Goal: Task Accomplishment & Management: Use online tool/utility

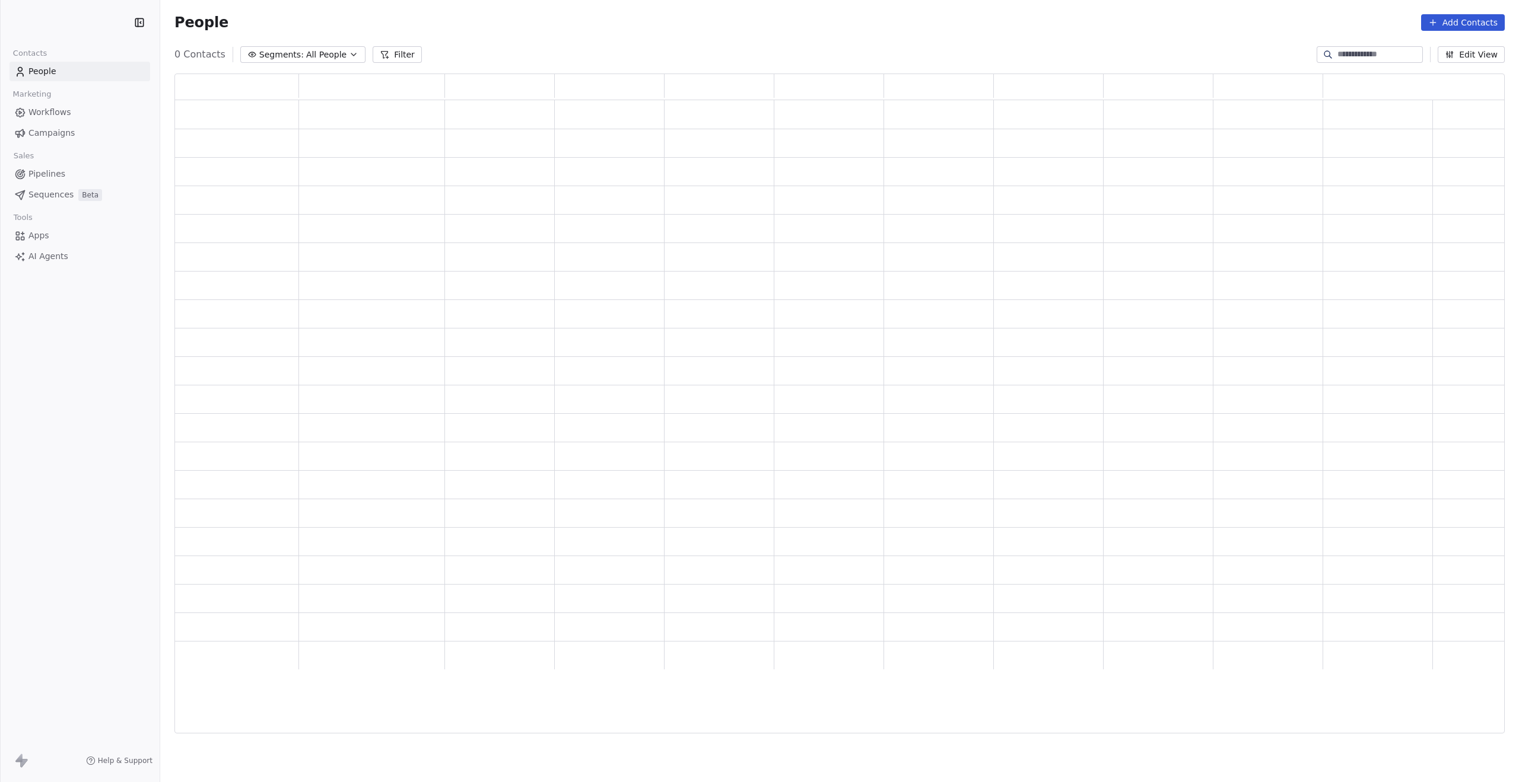
scroll to position [651, 1321]
click at [40, 169] on span "Pipelines" at bounding box center [46, 174] width 37 height 12
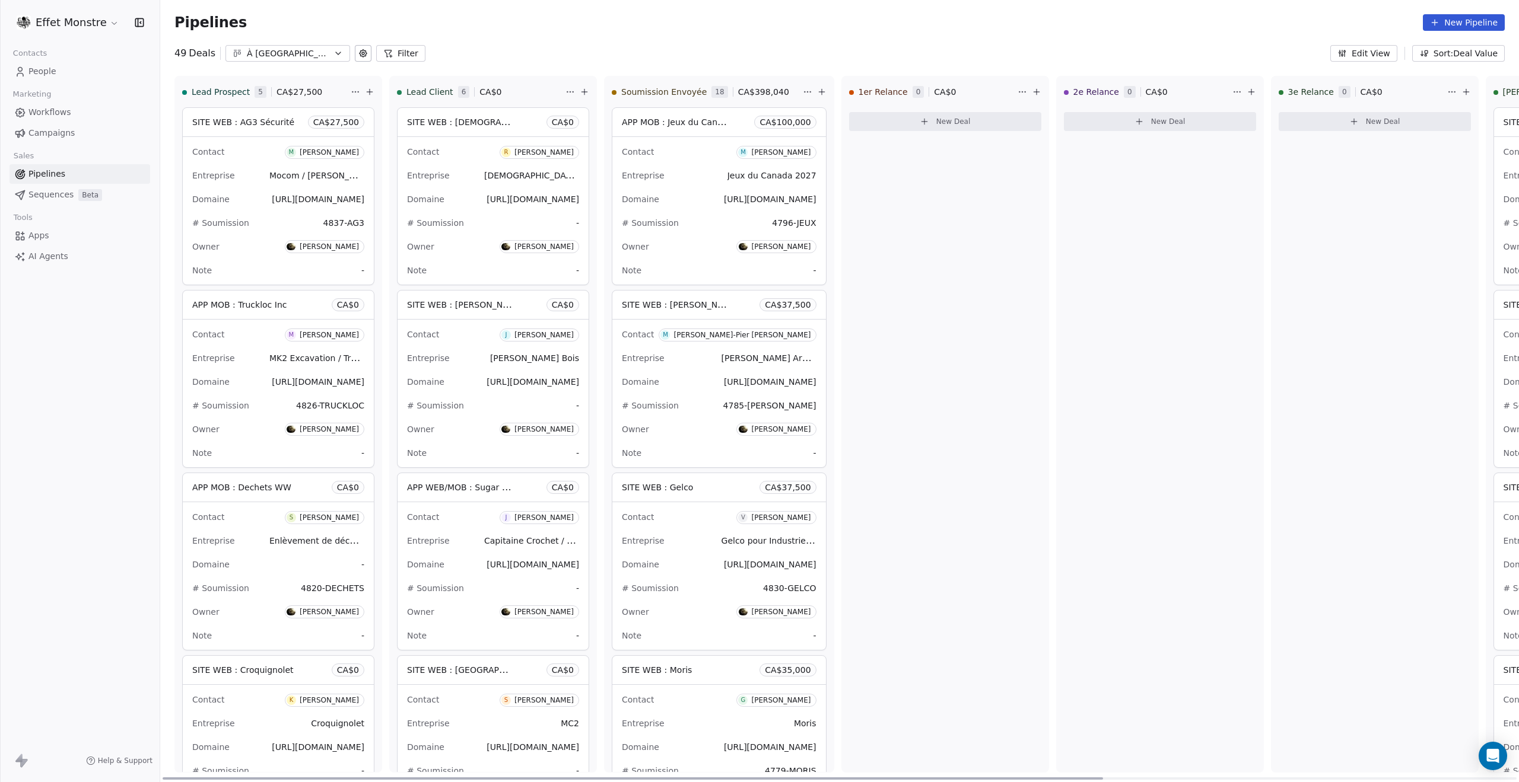
scroll to position [279, 0]
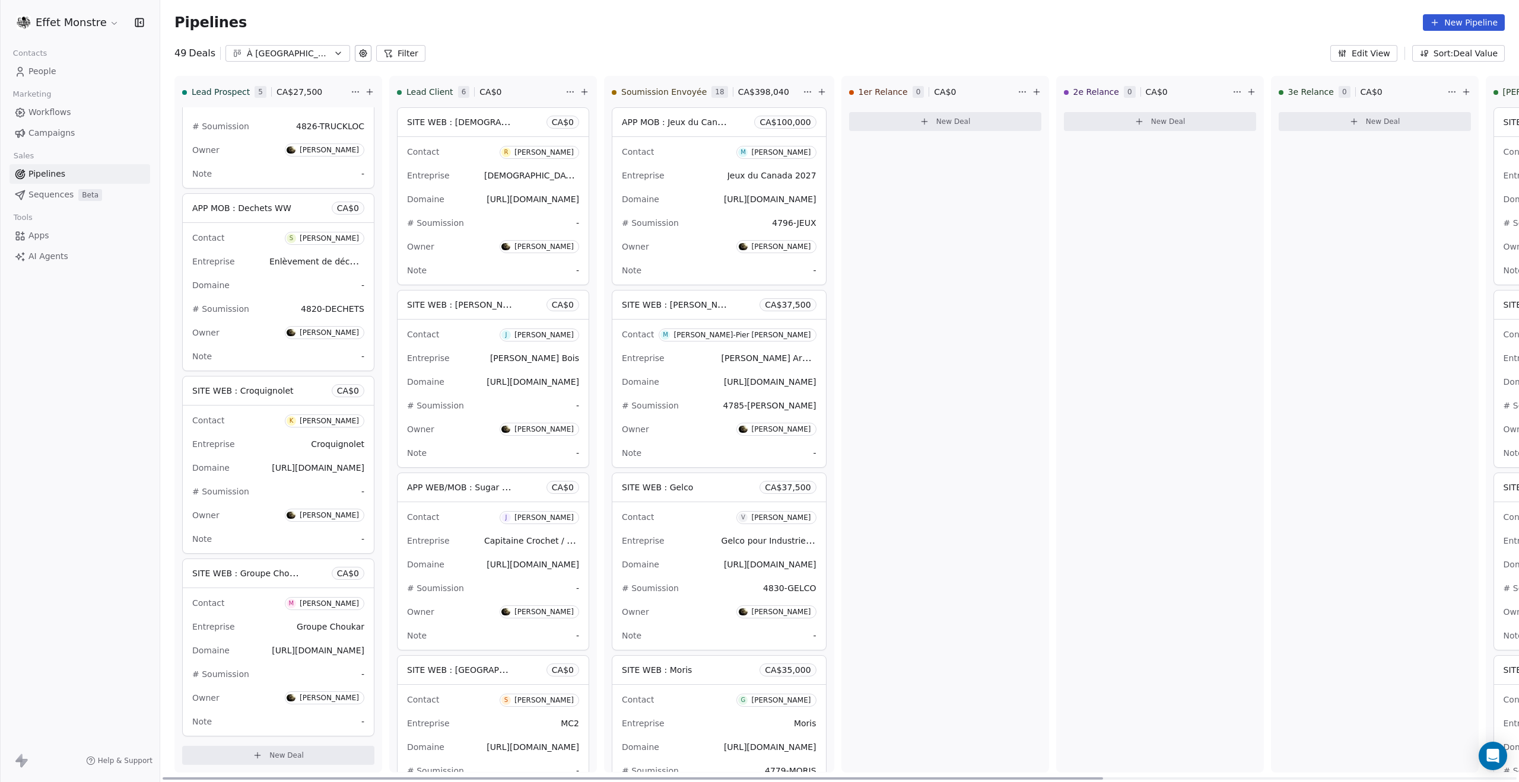
click at [335, 660] on div "Contact M [PERSON_NAME] Entreprise Groupe Choukar Domaine [URL][DOMAIN_NAME] # …" at bounding box center [278, 662] width 191 height 148
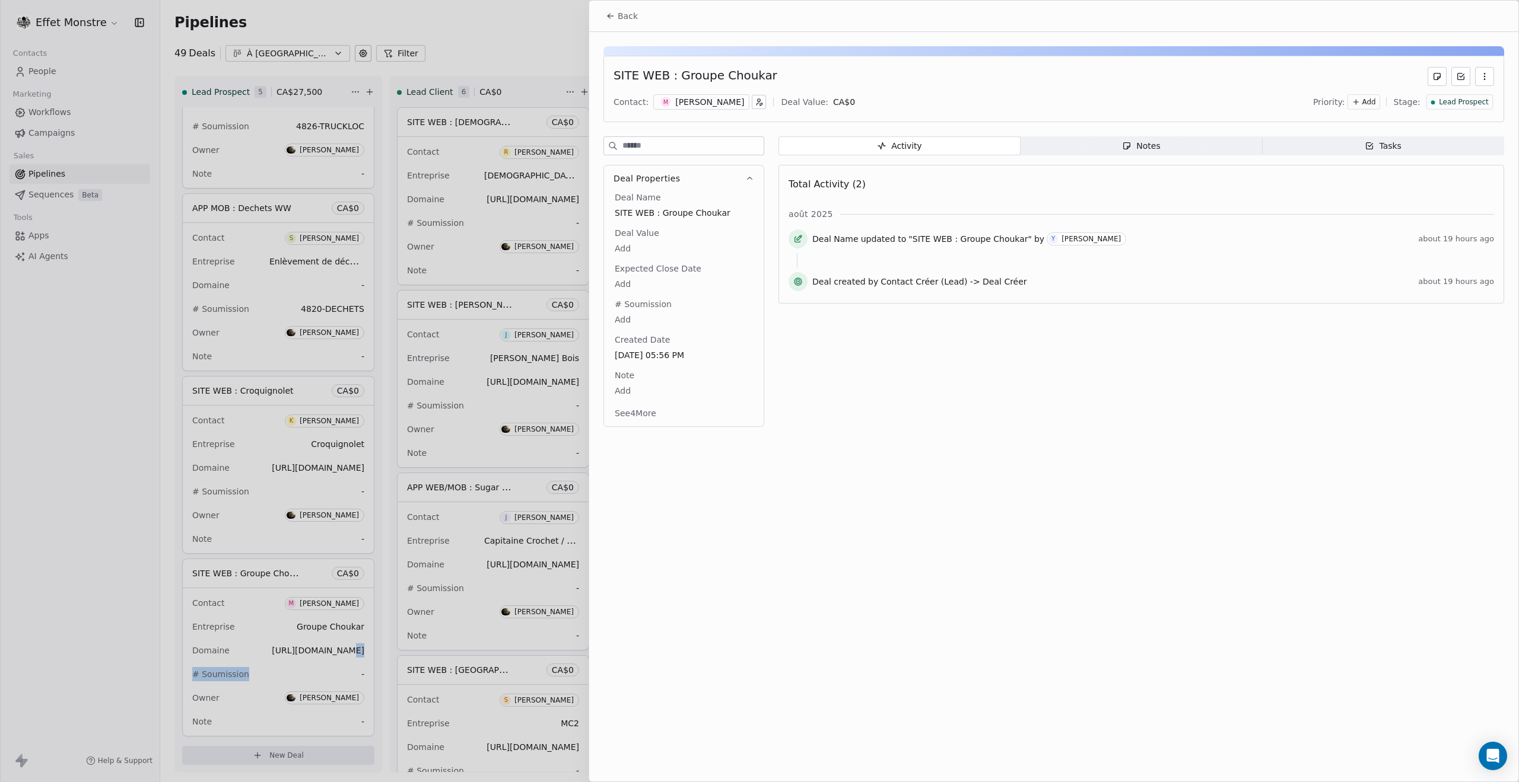
click at [622, 245] on body "Effet Monstre Contacts People Marketing Workflows Campaigns Sales Pipelines Seq…" at bounding box center [759, 391] width 1519 height 782
type input "*****"
click at [643, 301] on html "Effet Monstre Contacts People Marketing Workflows Campaigns Sales Pipelines Seq…" at bounding box center [759, 391] width 1519 height 782
click at [625, 317] on body "Effet Monstre Contacts People Marketing Workflows Campaigns Sales Pipelines Seq…" at bounding box center [759, 391] width 1519 height 782
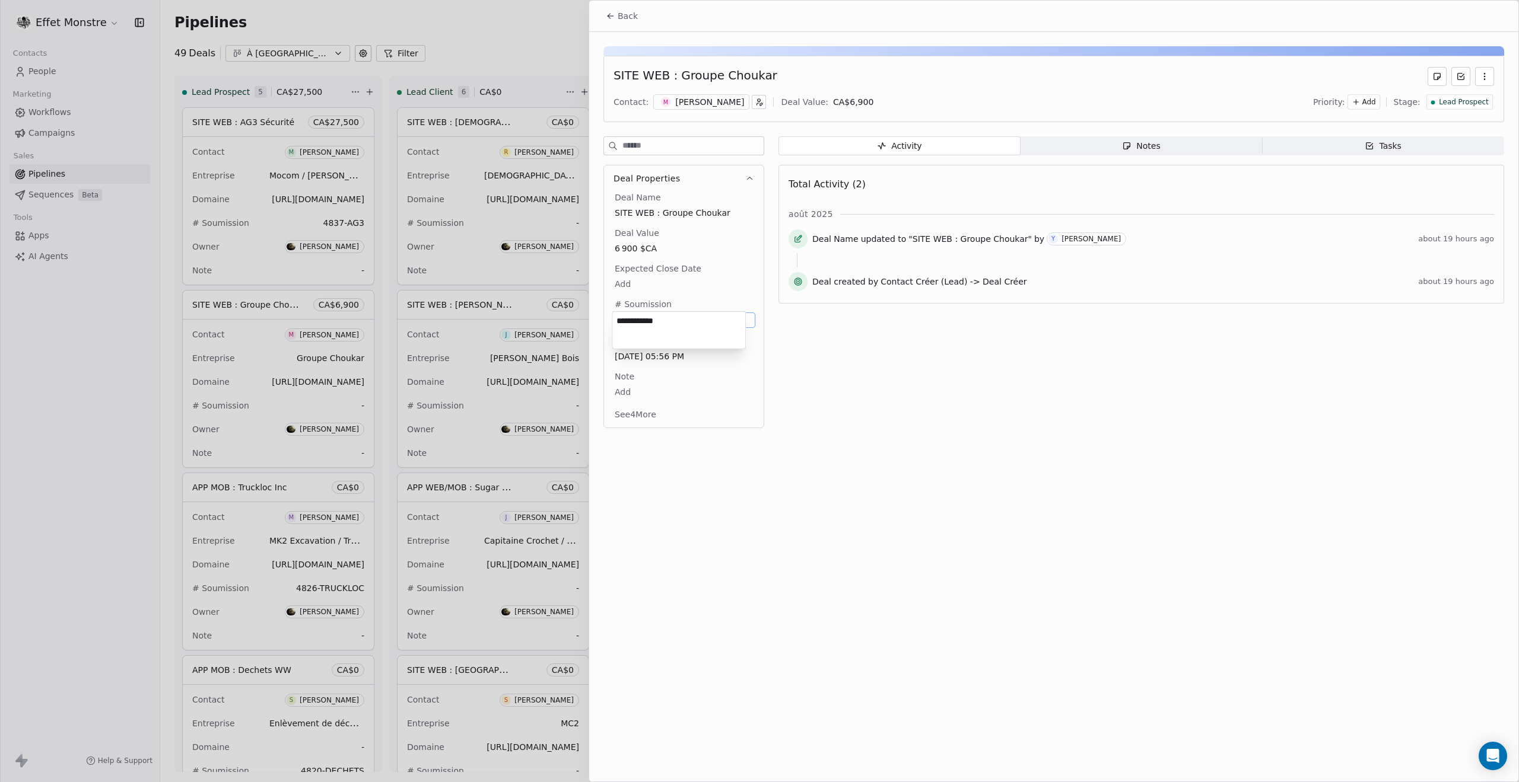
type textarea "**********"
click at [869, 460] on html "Effet Monstre Contacts People Marketing Workflows Campaigns Sales Pipelines Seq…" at bounding box center [759, 391] width 1519 height 782
click at [76, 615] on div at bounding box center [759, 391] width 1519 height 782
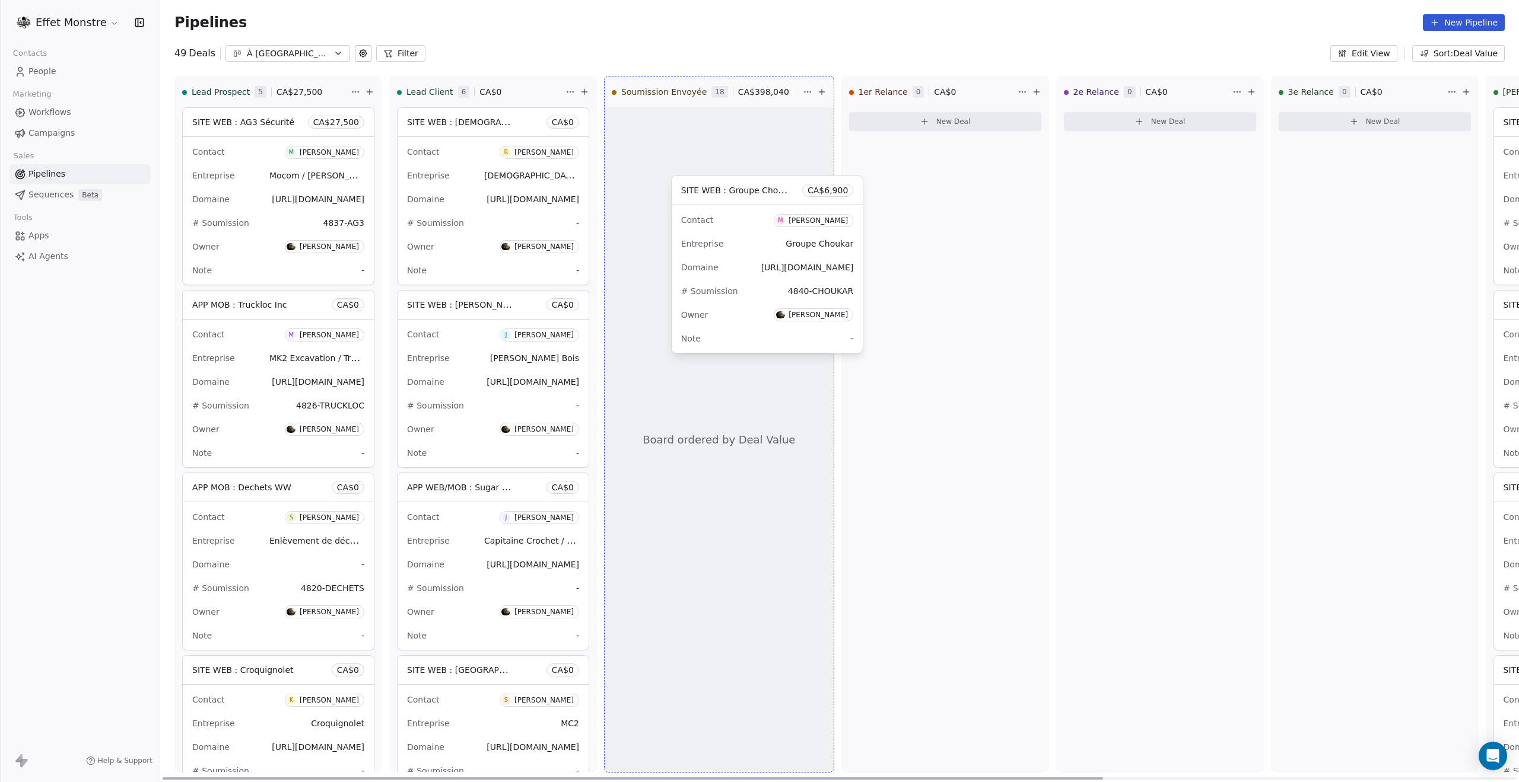
drag, startPoint x: 231, startPoint y: 309, endPoint x: 704, endPoint y: 202, distance: 484.9
